Goal: Task Accomplishment & Management: Use online tool/utility

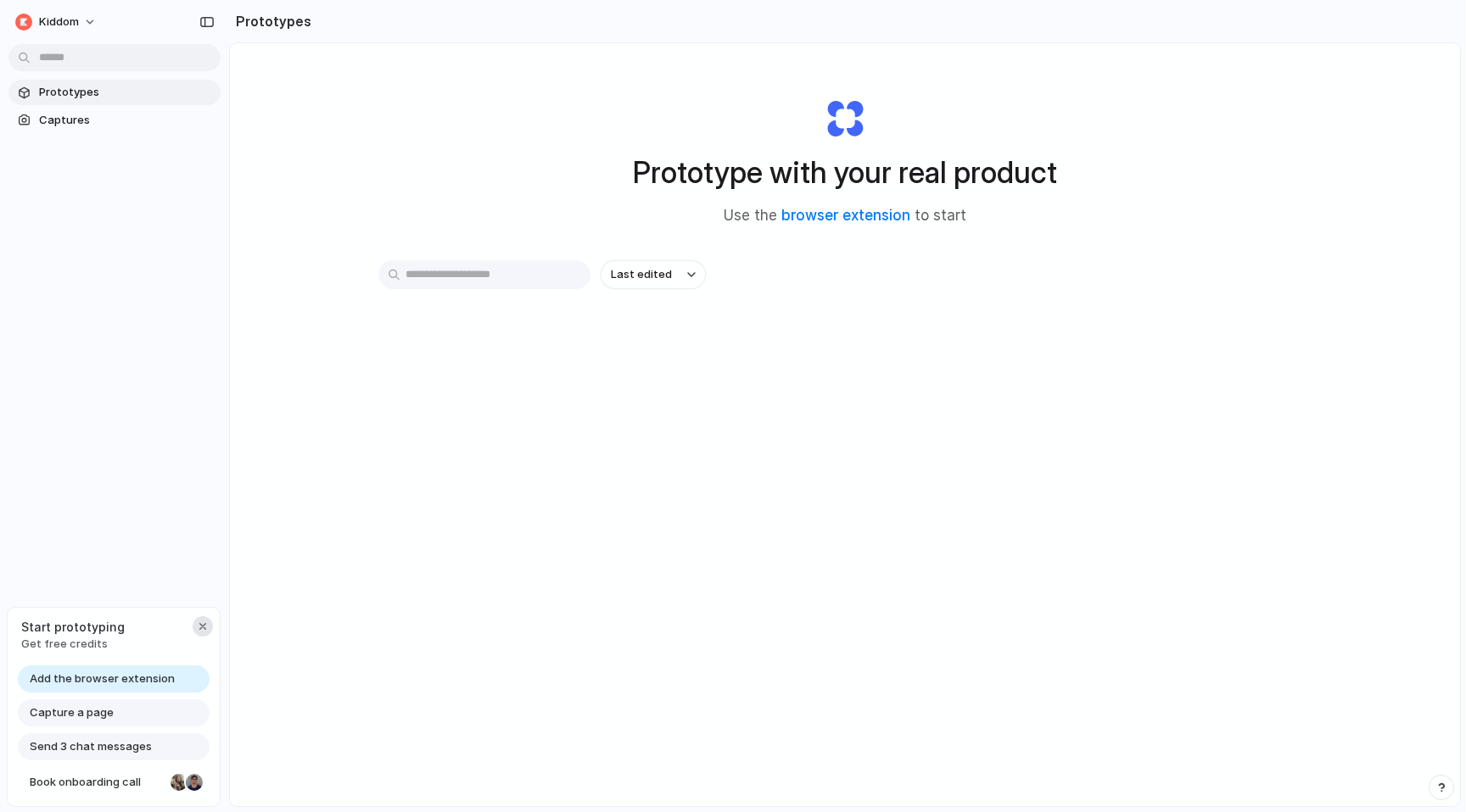
click at [205, 627] on div "button" at bounding box center [203, 627] width 14 height 14
